Goal: Task Accomplishment & Management: Use online tool/utility

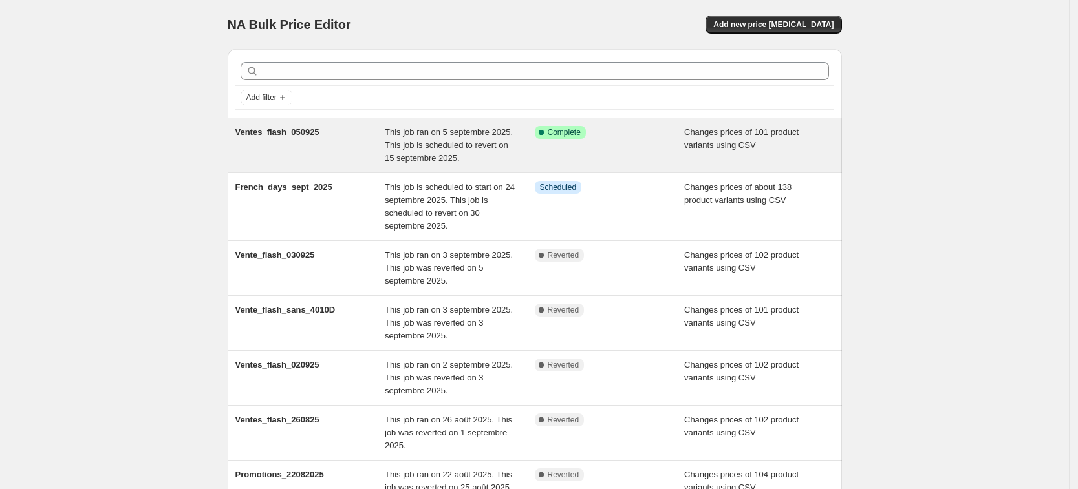
click at [296, 131] on span "Ventes_flash_050925" at bounding box center [277, 132] width 84 height 10
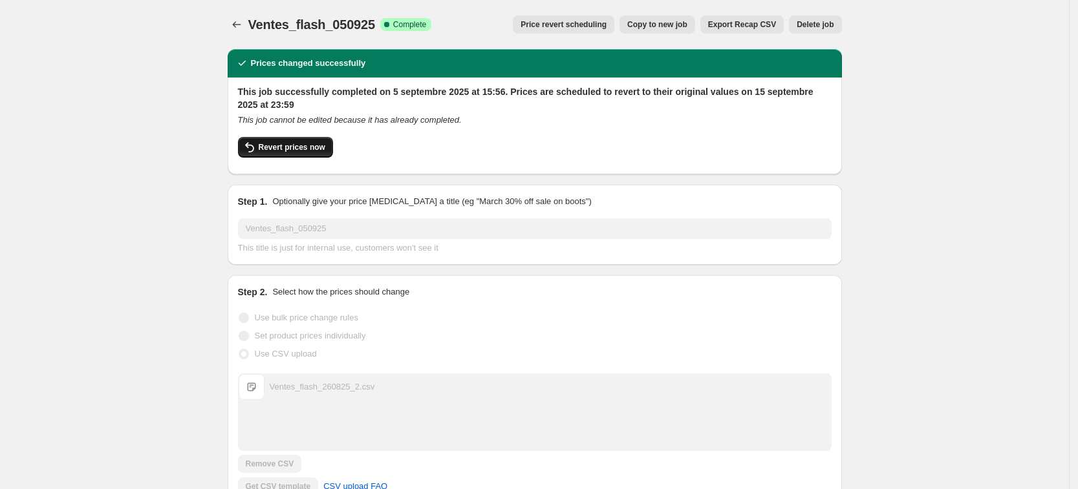
click at [276, 151] on span "Revert prices now" at bounding box center [292, 147] width 67 height 10
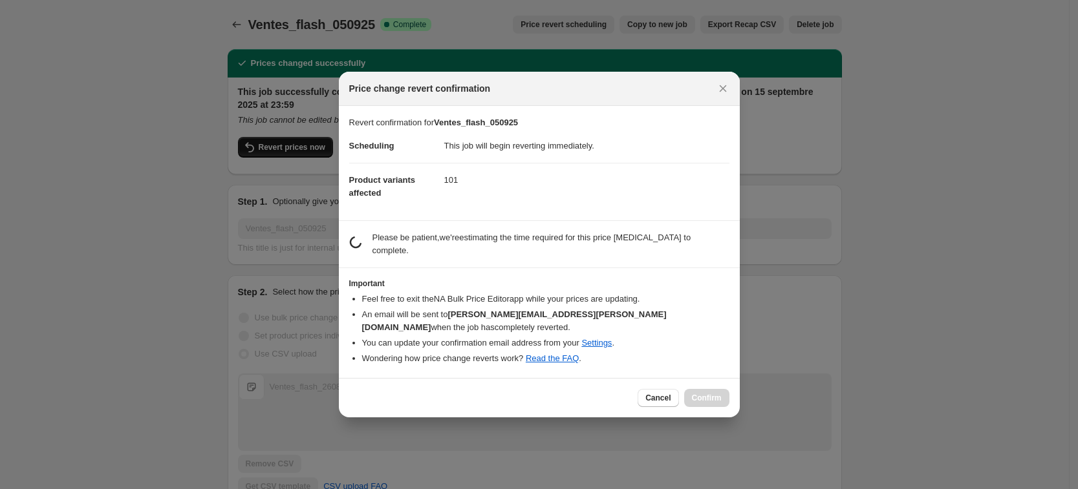
checkbox input "false"
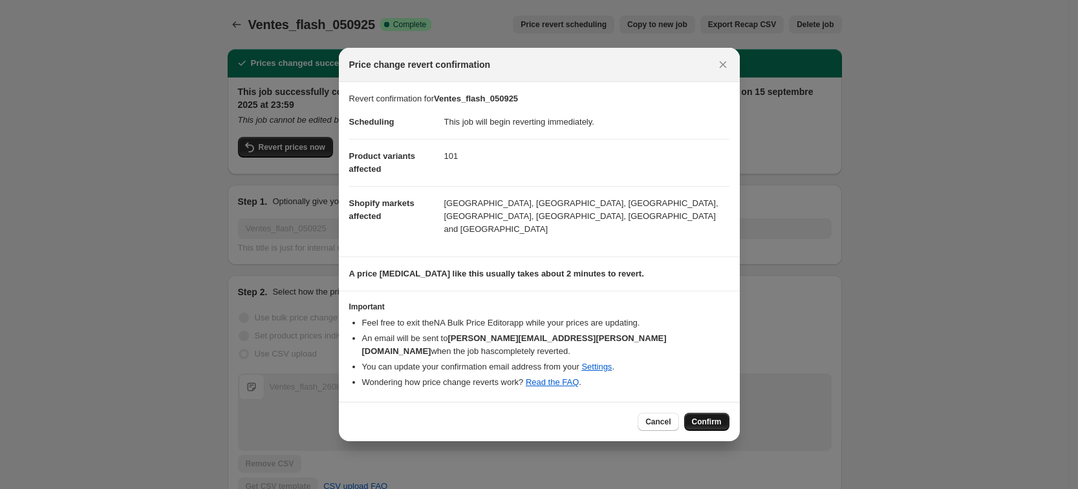
click at [709, 414] on button "Confirm" at bounding box center [706, 422] width 45 height 18
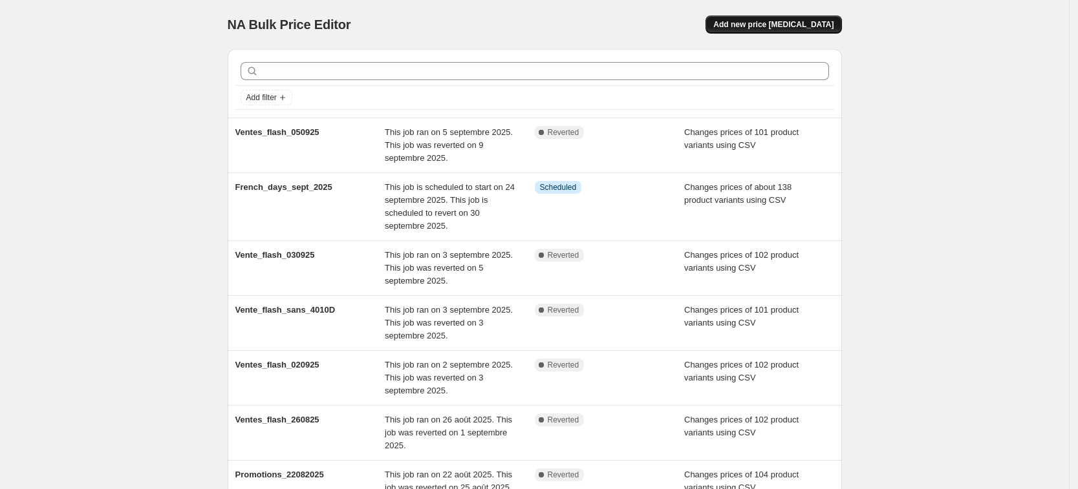
click at [784, 28] on span "Add new price [MEDICAL_DATA]" at bounding box center [773, 24] width 120 height 10
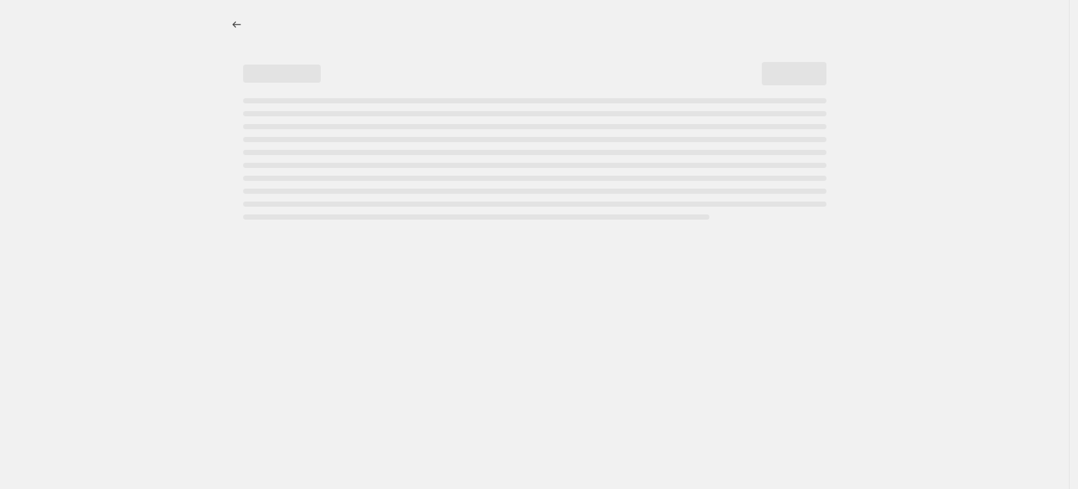
select select "percentage"
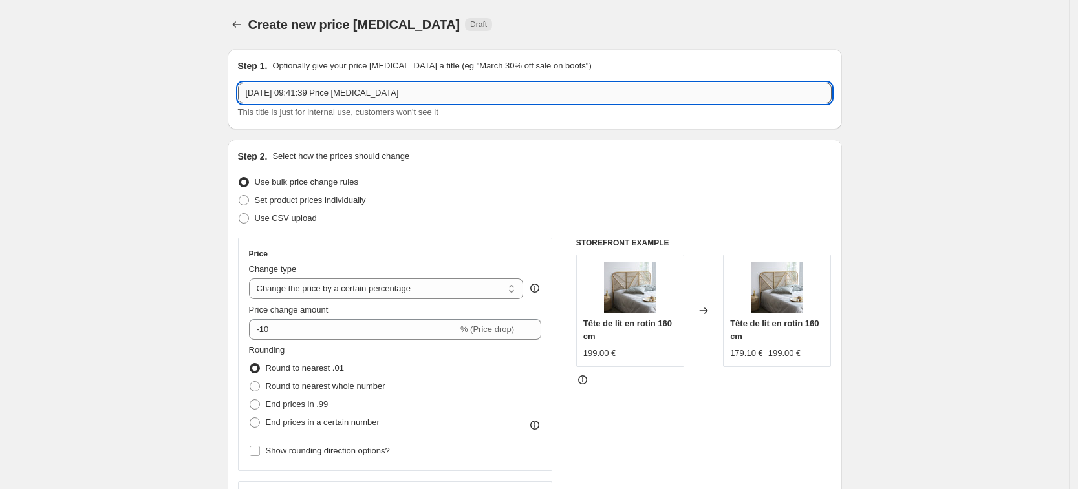
click at [356, 99] on input "[DATE] 09:41:39 Price [MEDICAL_DATA]" at bounding box center [534, 93] width 593 height 21
type input "vente_flash_090925"
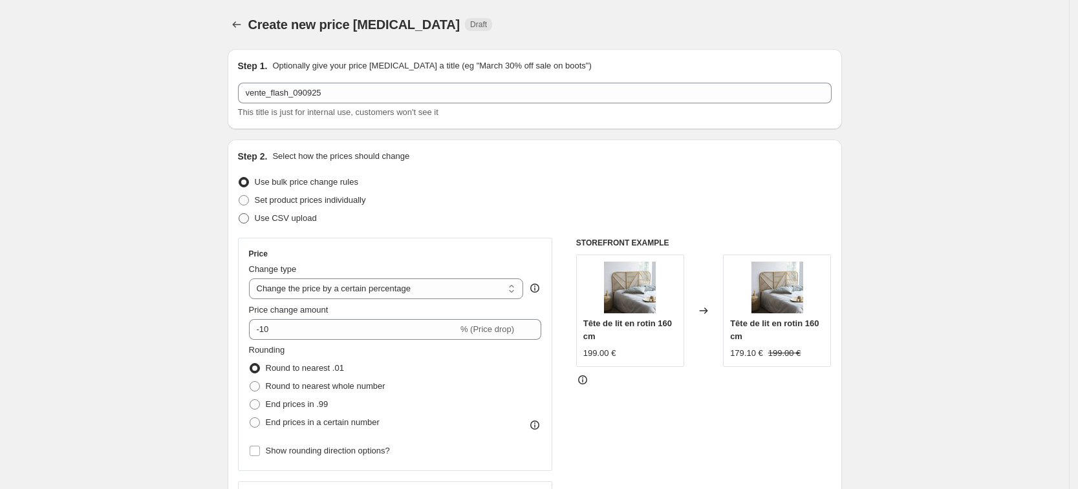
click at [264, 222] on span "Use CSV upload" at bounding box center [286, 218] width 62 height 10
click at [239, 214] on input "Use CSV upload" at bounding box center [239, 213] width 1 height 1
radio input "true"
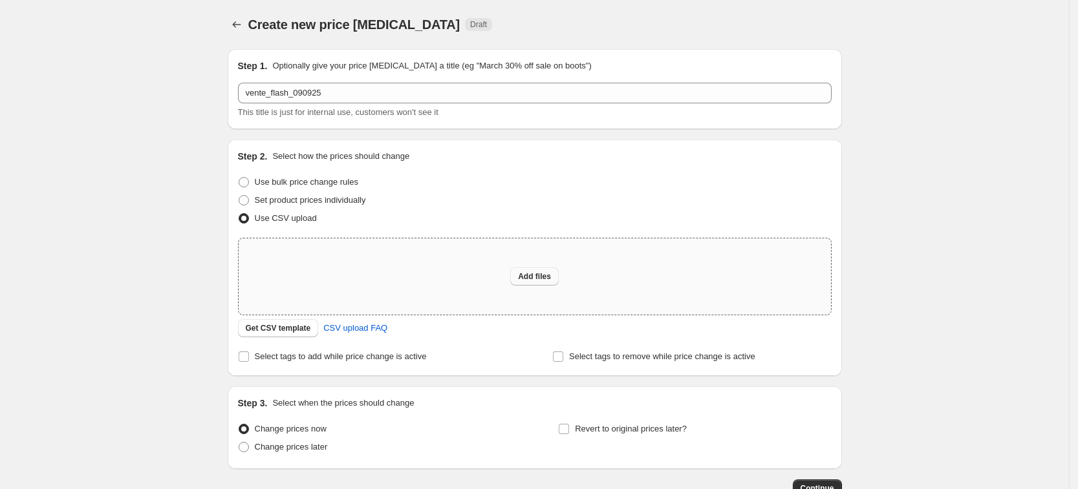
click at [548, 277] on span "Add files" at bounding box center [534, 277] width 33 height 10
type input "C:\fakepath\ventes_flash_pv_suisse_revise_1.csv"
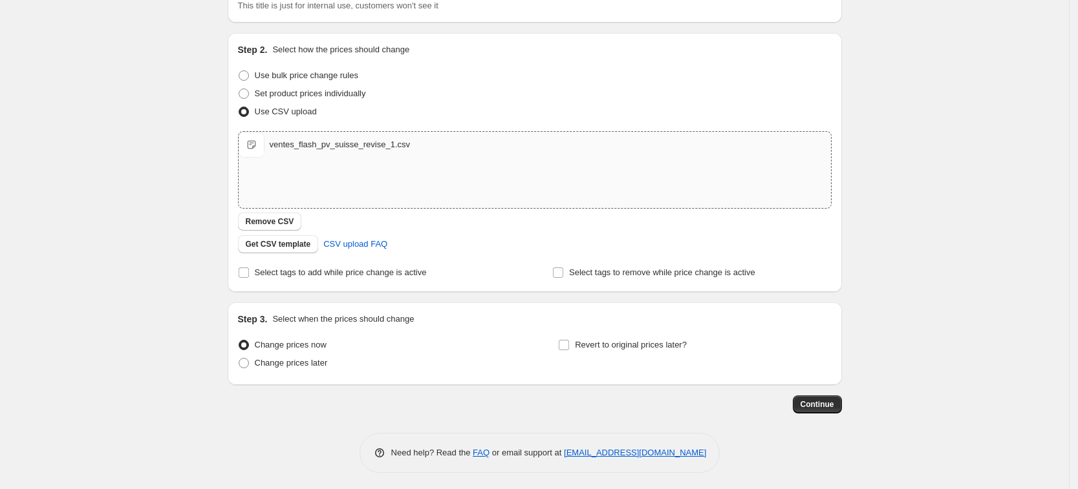
scroll to position [110, 0]
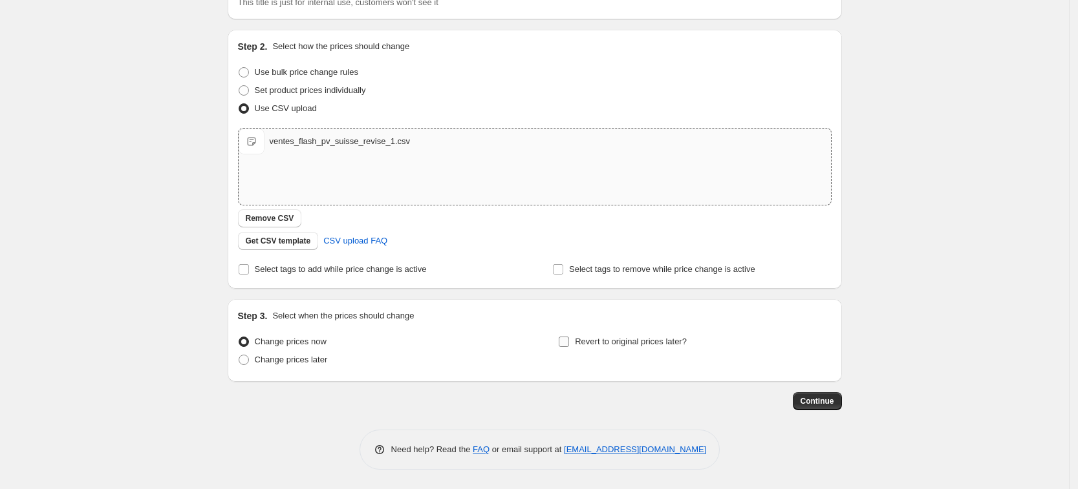
click at [568, 343] on input "Revert to original prices later?" at bounding box center [564, 342] width 10 height 10
checkbox input "true"
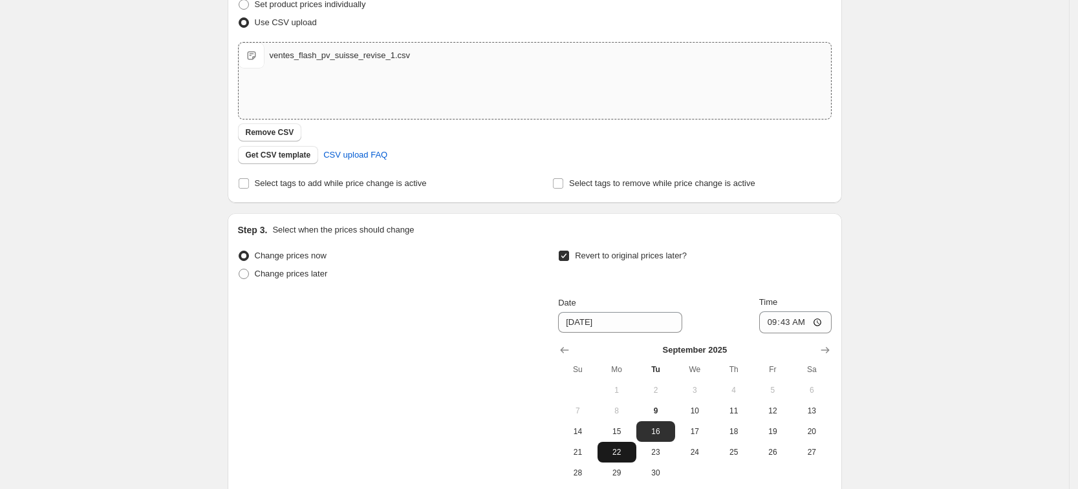
scroll to position [272, 0]
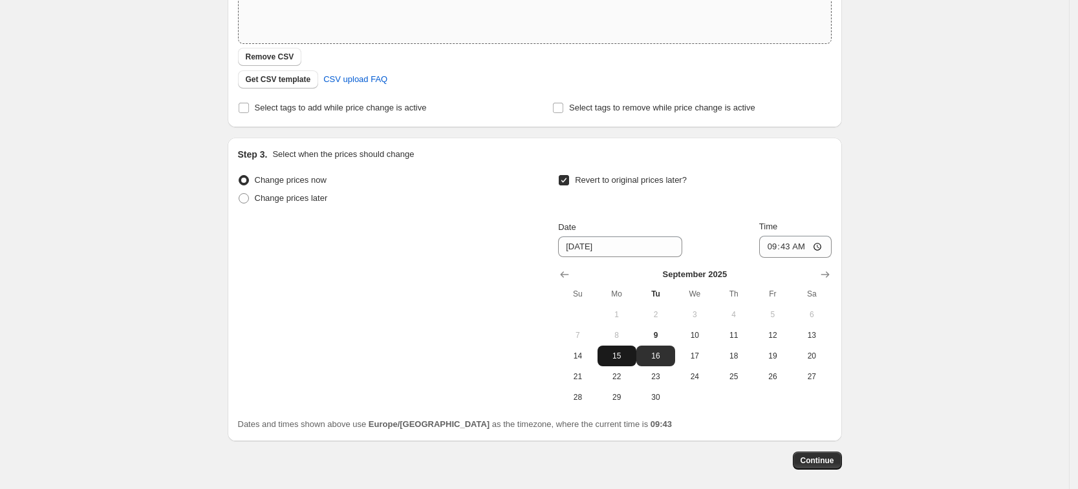
click at [618, 359] on span "15" at bounding box center [617, 356] width 28 height 10
type input "[DATE]"
click at [786, 248] on input "09:43" at bounding box center [795, 247] width 72 height 22
type input "23:59"
click at [533, 309] on div "Change prices now Change prices later Revert to original prices later? Date [DA…" at bounding box center [534, 289] width 593 height 237
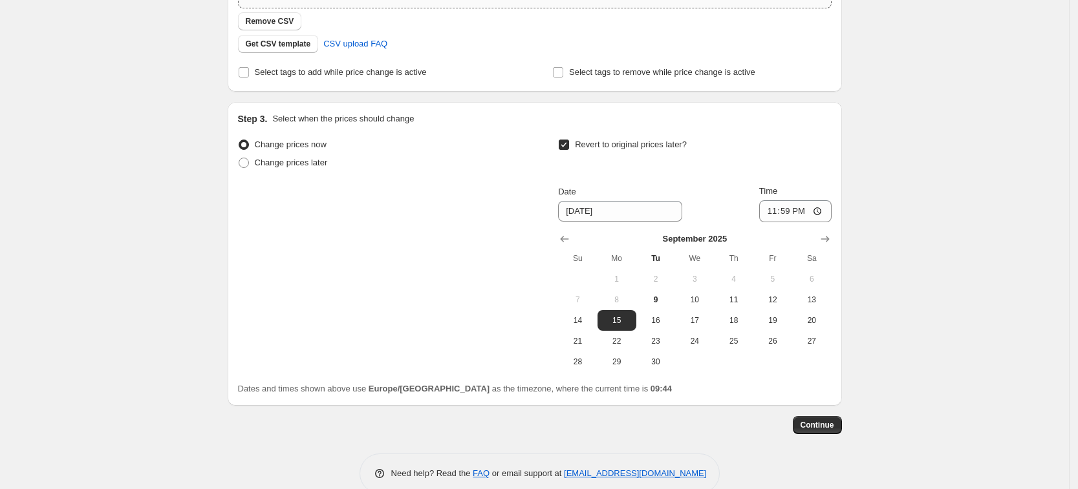
scroll to position [331, 0]
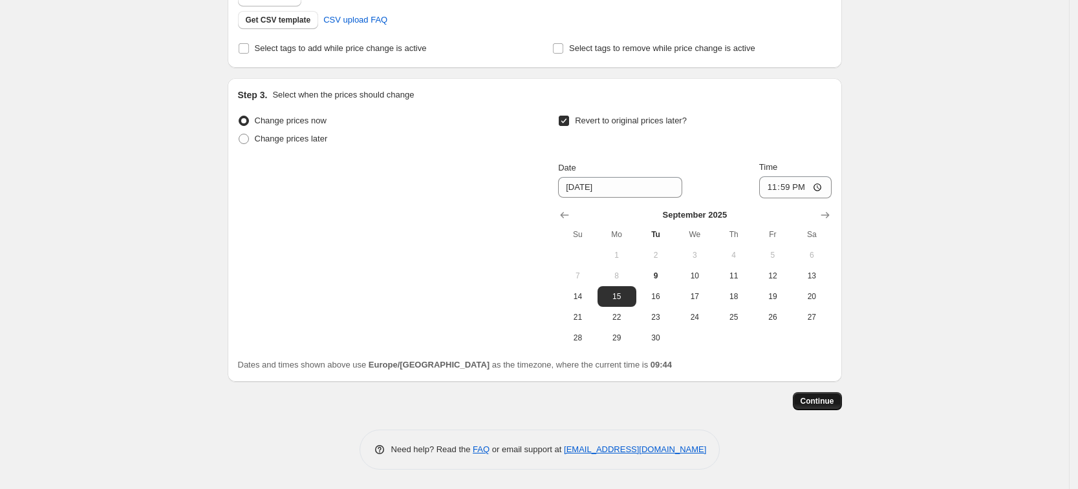
click at [833, 407] on button "Continue" at bounding box center [817, 401] width 49 height 18
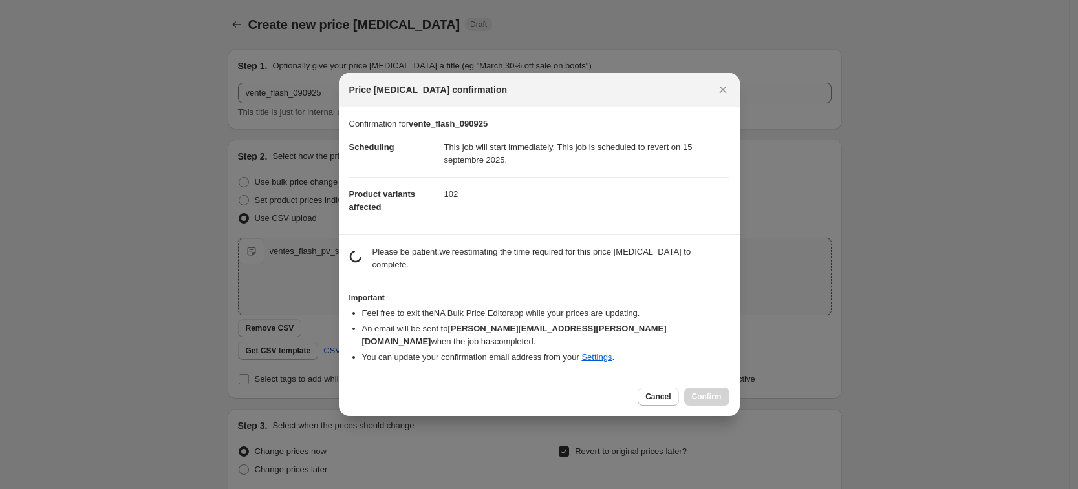
scroll to position [0, 0]
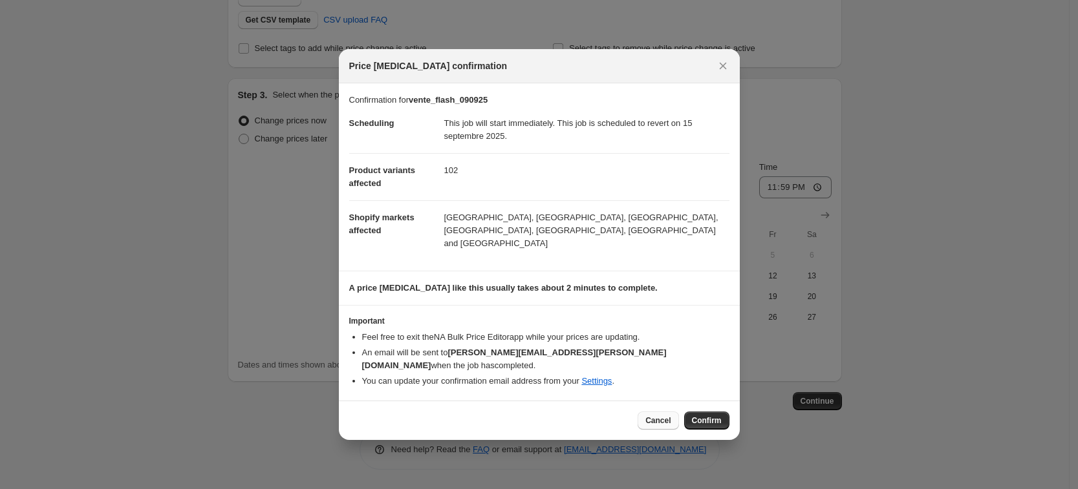
click at [674, 412] on button "Cancel" at bounding box center [657, 421] width 41 height 18
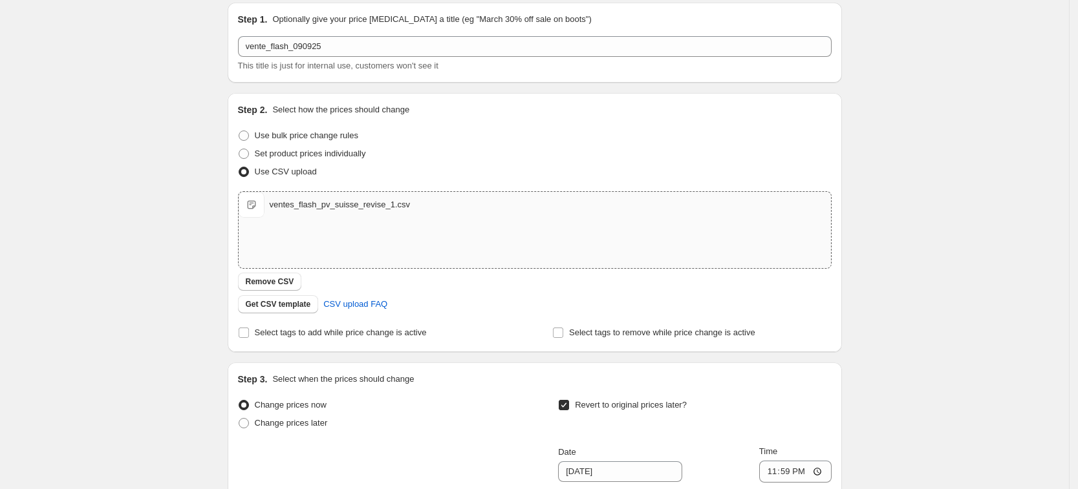
scroll to position [8, 0]
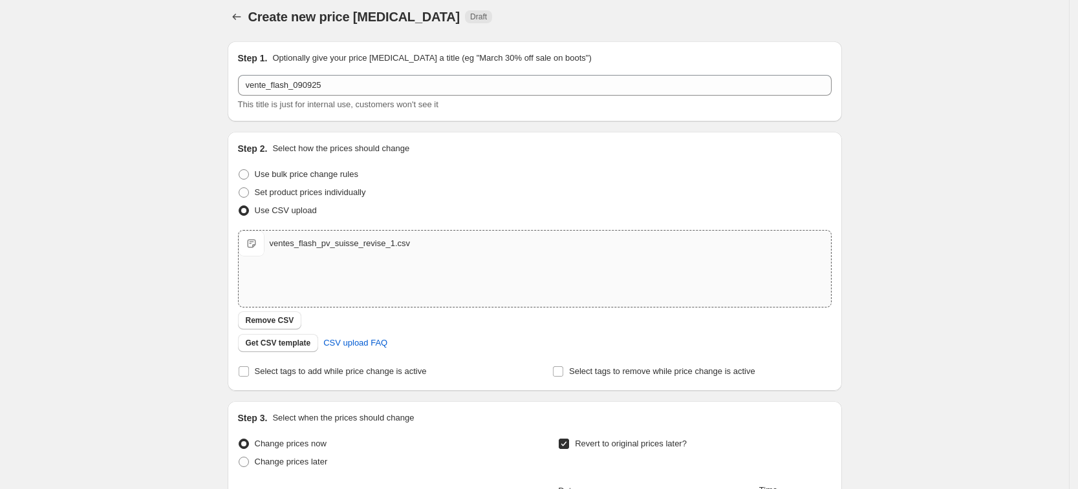
click at [286, 288] on div "ventes_flash_pv_suisse_revise_1.csv ventes_flash_pv_suisse_revise_1.csv" at bounding box center [535, 269] width 592 height 76
type input "C:\fakepath\ventes_flash_pv_suisse_revise_1.csv"
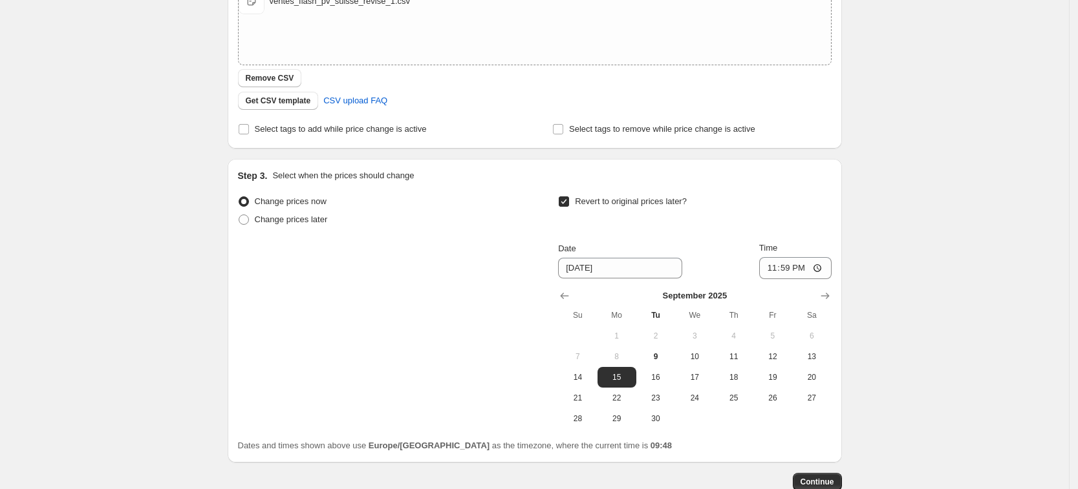
scroll to position [331, 0]
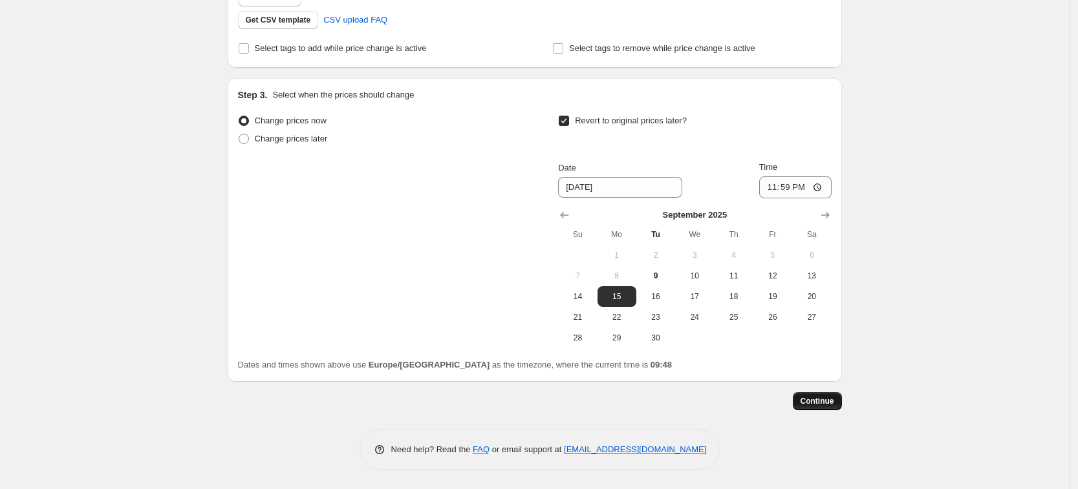
click at [834, 405] on span "Continue" at bounding box center [817, 401] width 34 height 10
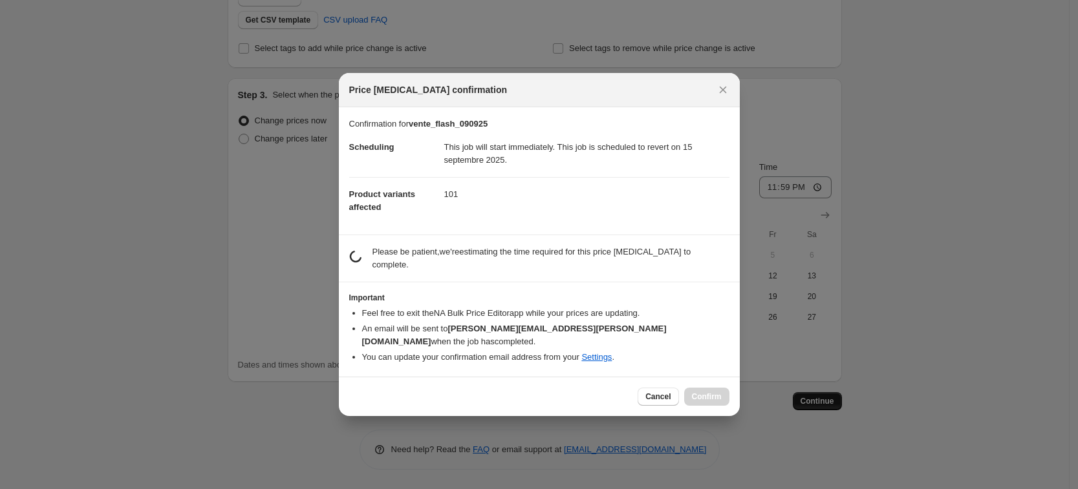
scroll to position [0, 0]
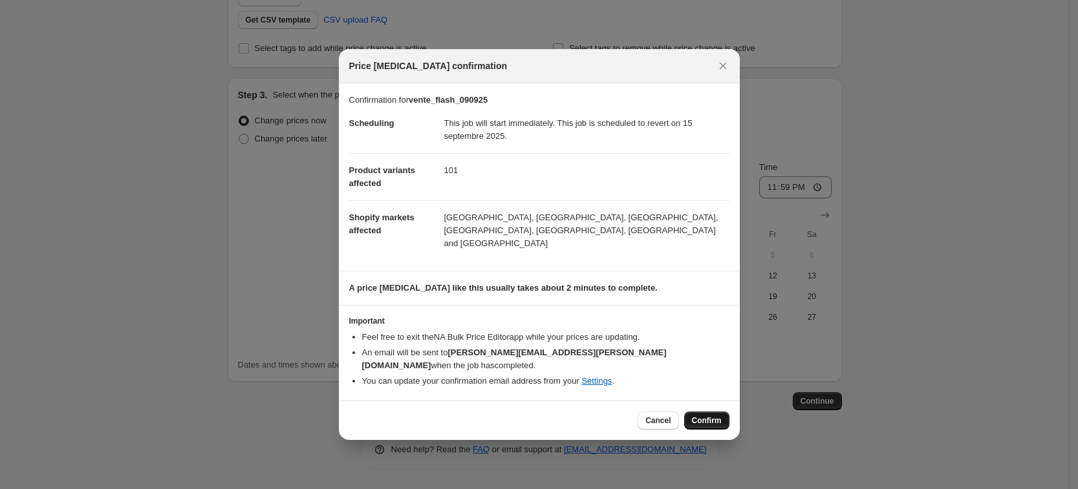
click at [710, 416] on span "Confirm" at bounding box center [707, 421] width 30 height 10
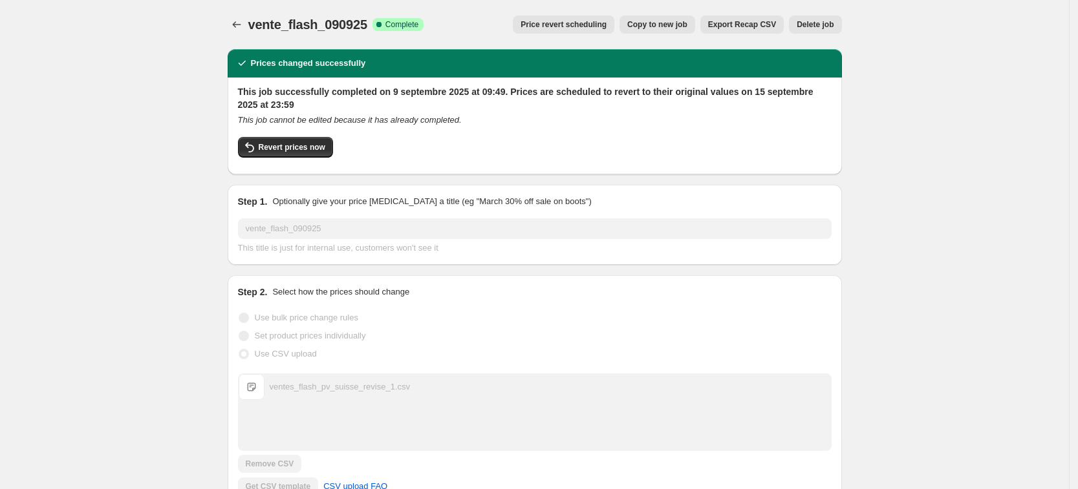
click at [239, 29] on icon "Price change jobs" at bounding box center [236, 24] width 13 height 13
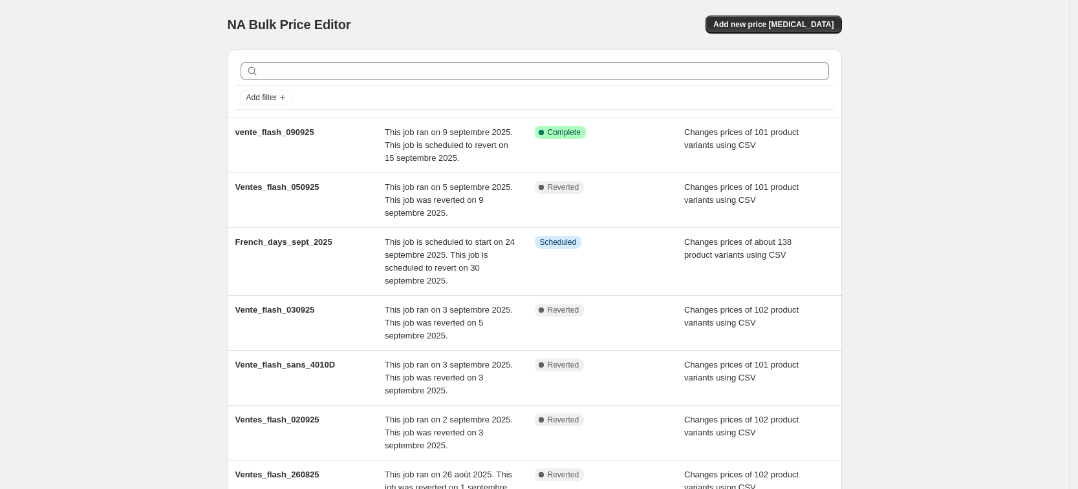
drag, startPoint x: 131, startPoint y: 151, endPoint x: 96, endPoint y: 12, distance: 143.9
click at [130, 149] on div "NA Bulk Price Editor. This page is ready NA Bulk Price Editor Add new price [ME…" at bounding box center [534, 384] width 1069 height 769
